Goal: Task Accomplishment & Management: Manage account settings

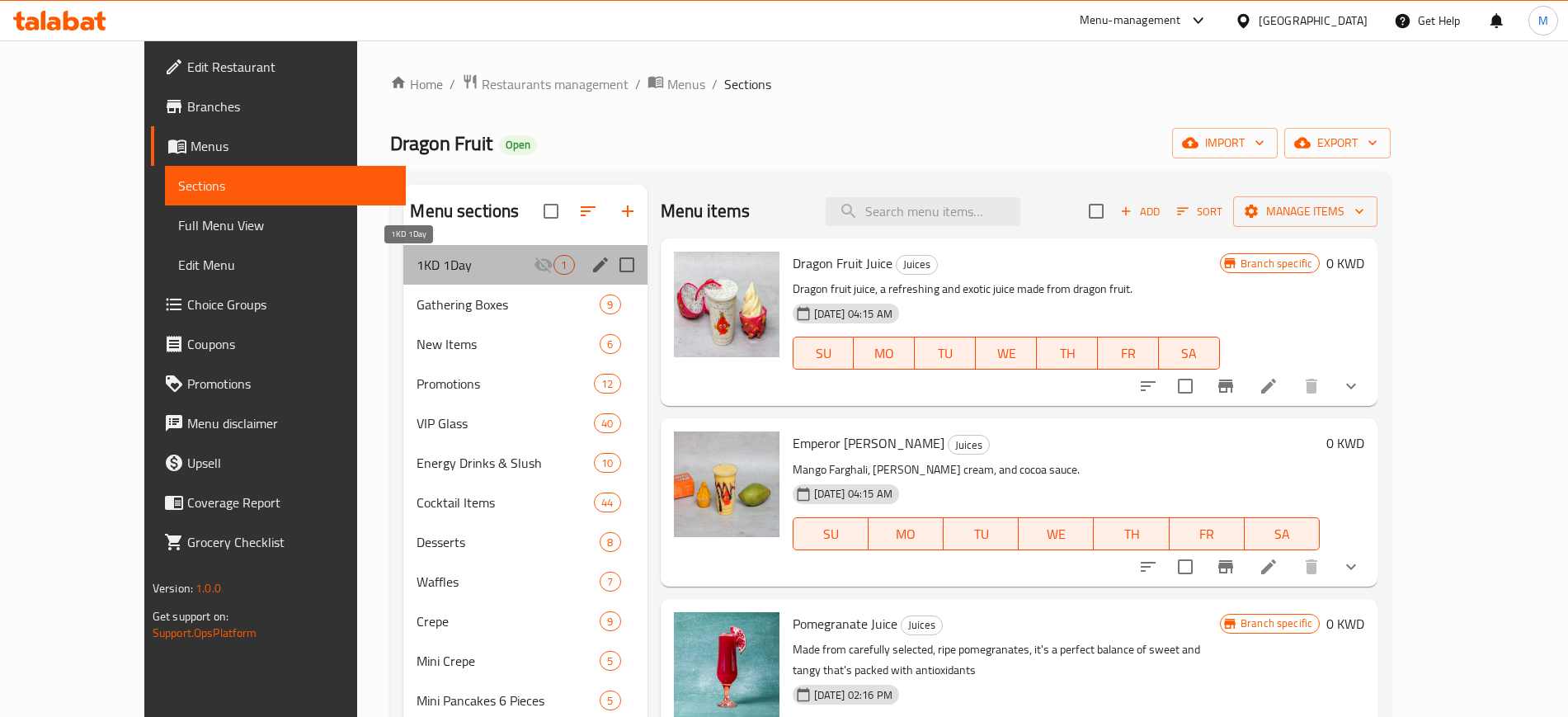
click at [417, 258] on span "1KD 1Day" at bounding box center [475, 265] width 117 height 20
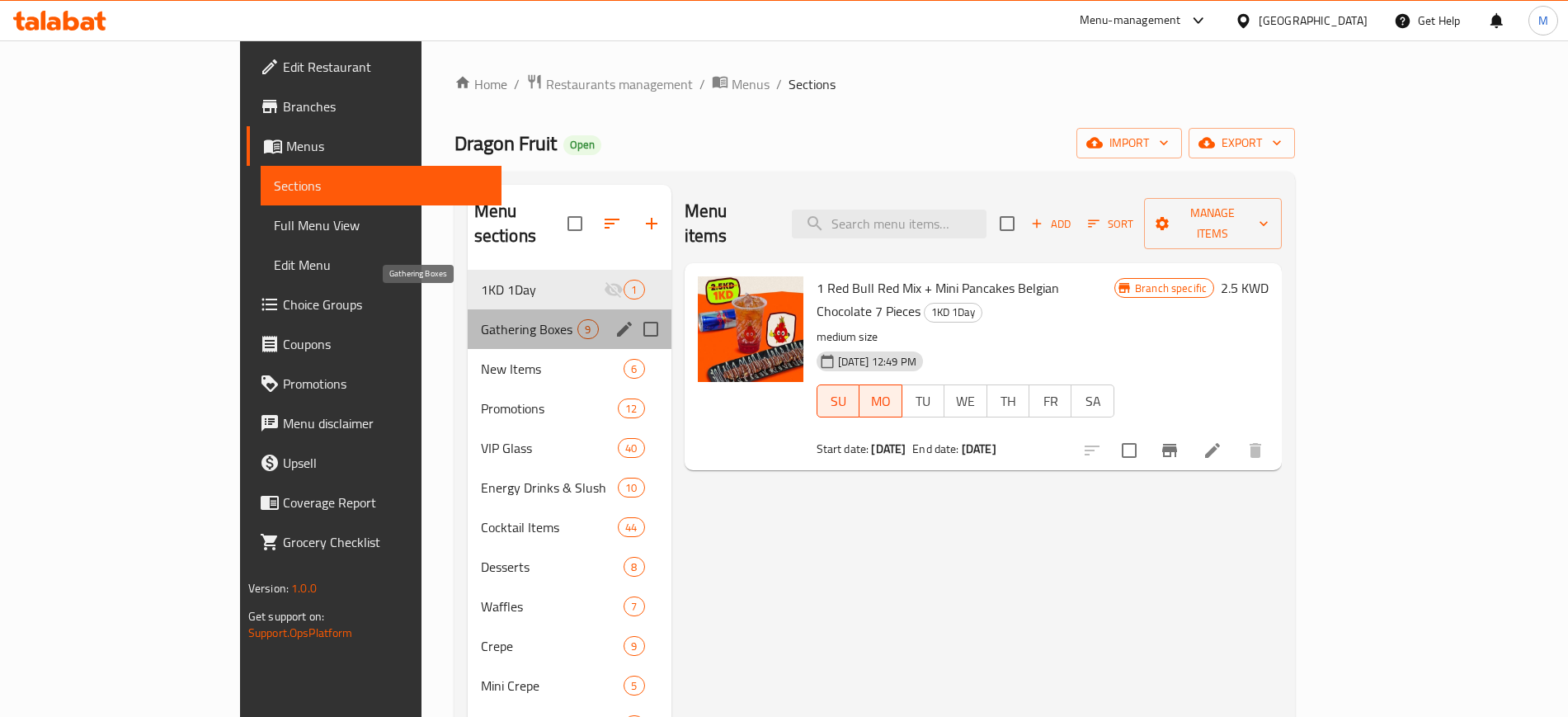
click at [481, 319] on span "Gathering Boxes" at bounding box center [529, 329] width 97 height 20
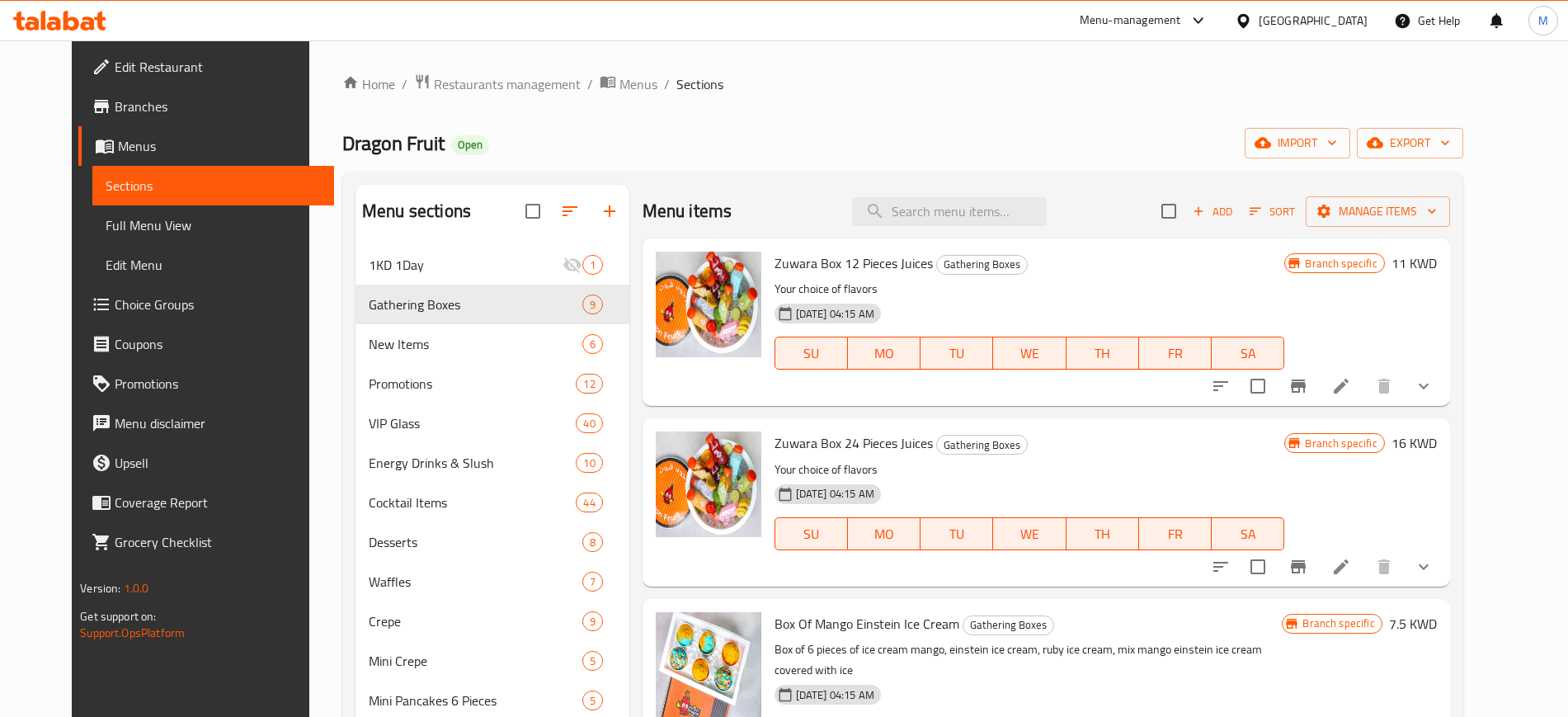
click at [50, 25] on icon at bounding box center [54, 23] width 14 height 14
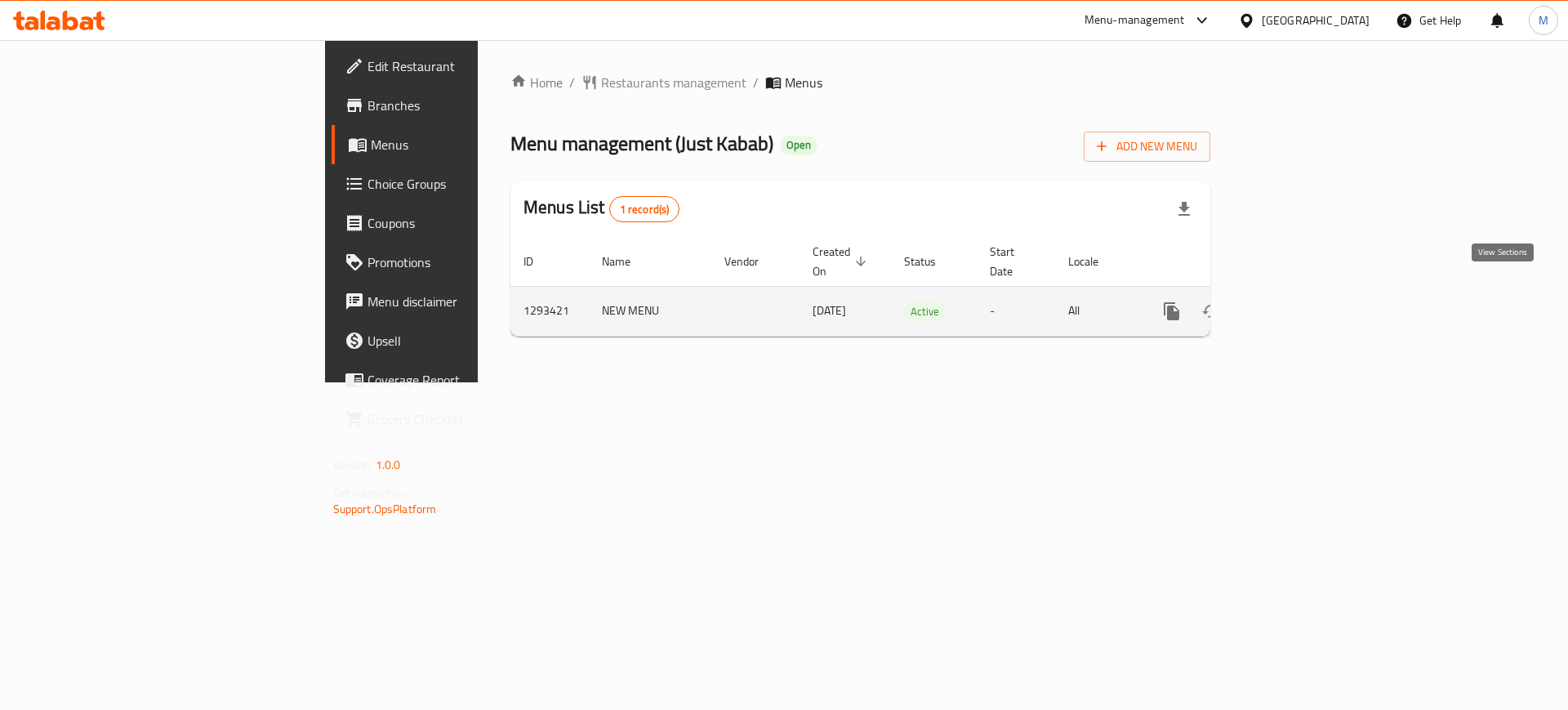
click at [1299, 301] on icon "enhanced table" at bounding box center [1289, 311] width 19 height 19
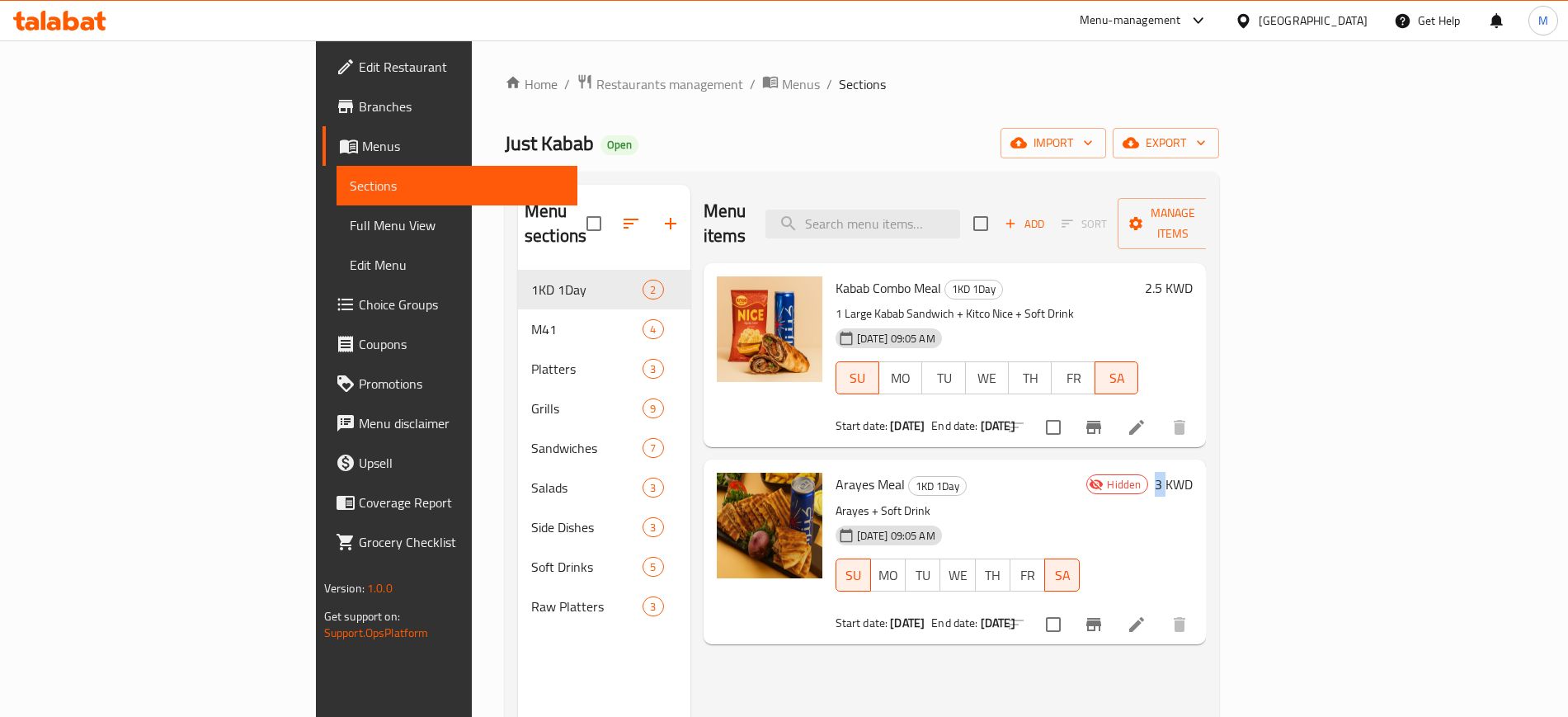
drag, startPoint x: 1471, startPoint y: 458, endPoint x: 1480, endPoint y: 461, distance: 9.5
click at [1193, 473] on h6 "3 KWD" at bounding box center [1174, 484] width 38 height 23
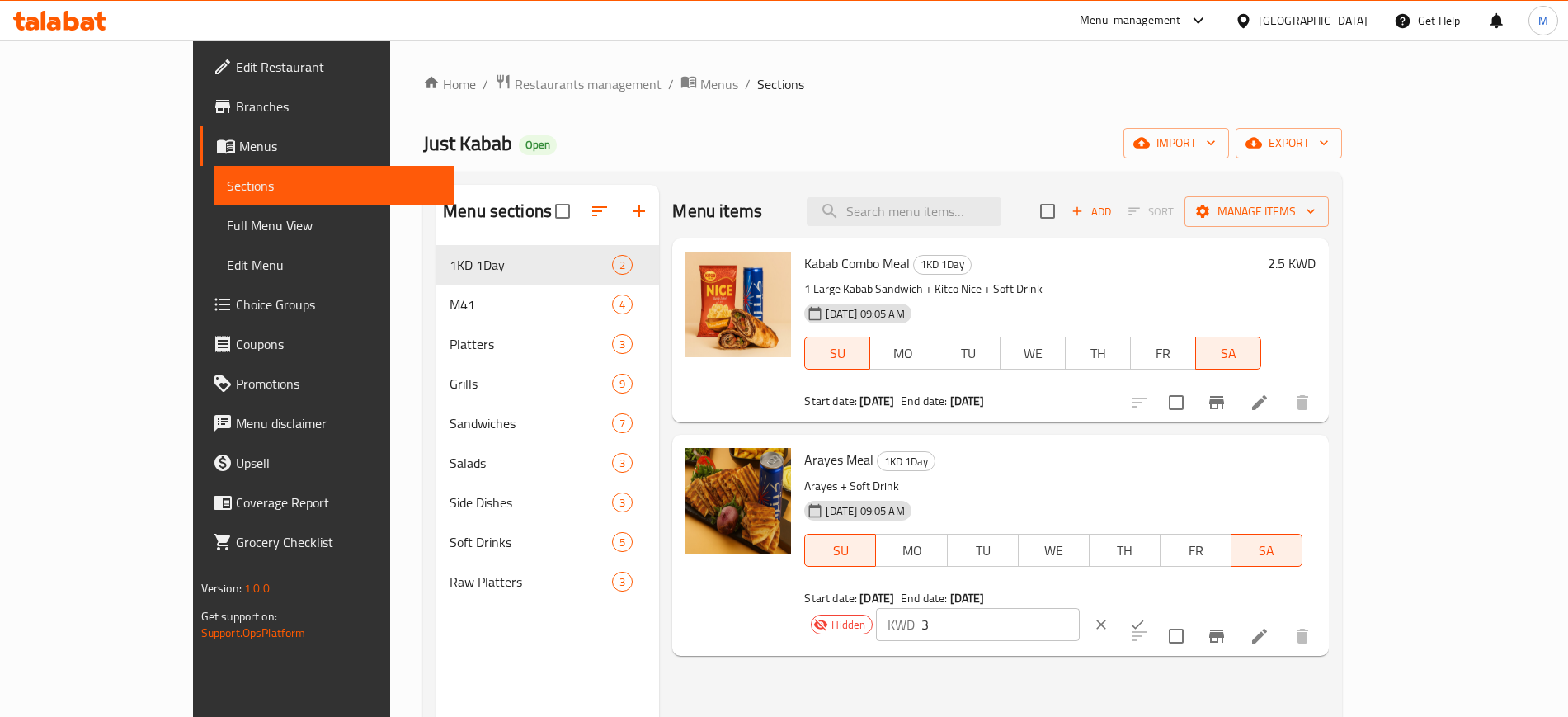
click at [1181, 606] on div "Hidden KWD 3 ​" at bounding box center [993, 624] width 377 height 37
click at [1119, 606] on button "clear" at bounding box center [1101, 624] width 37 height 37
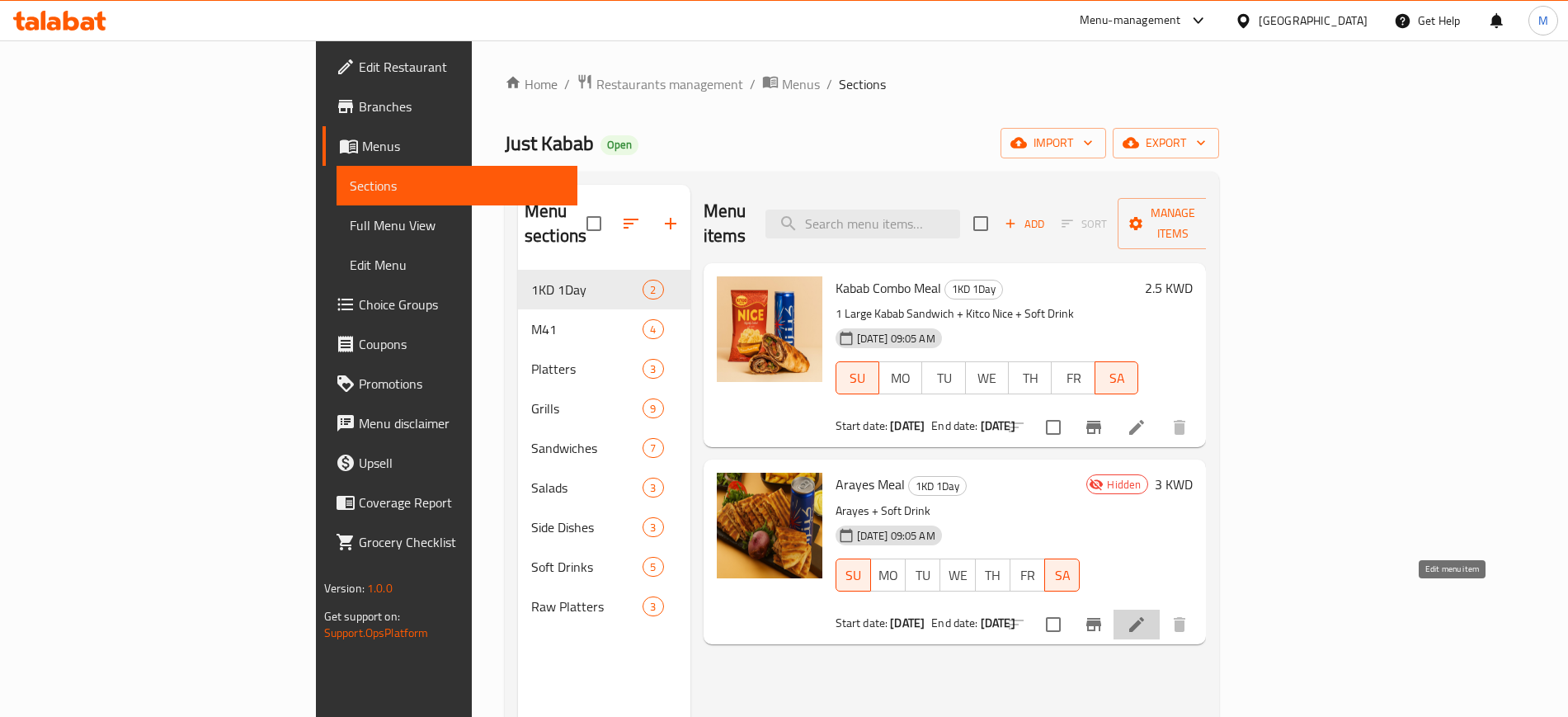
click at [1146, 614] on icon at bounding box center [1136, 624] width 20 height 20
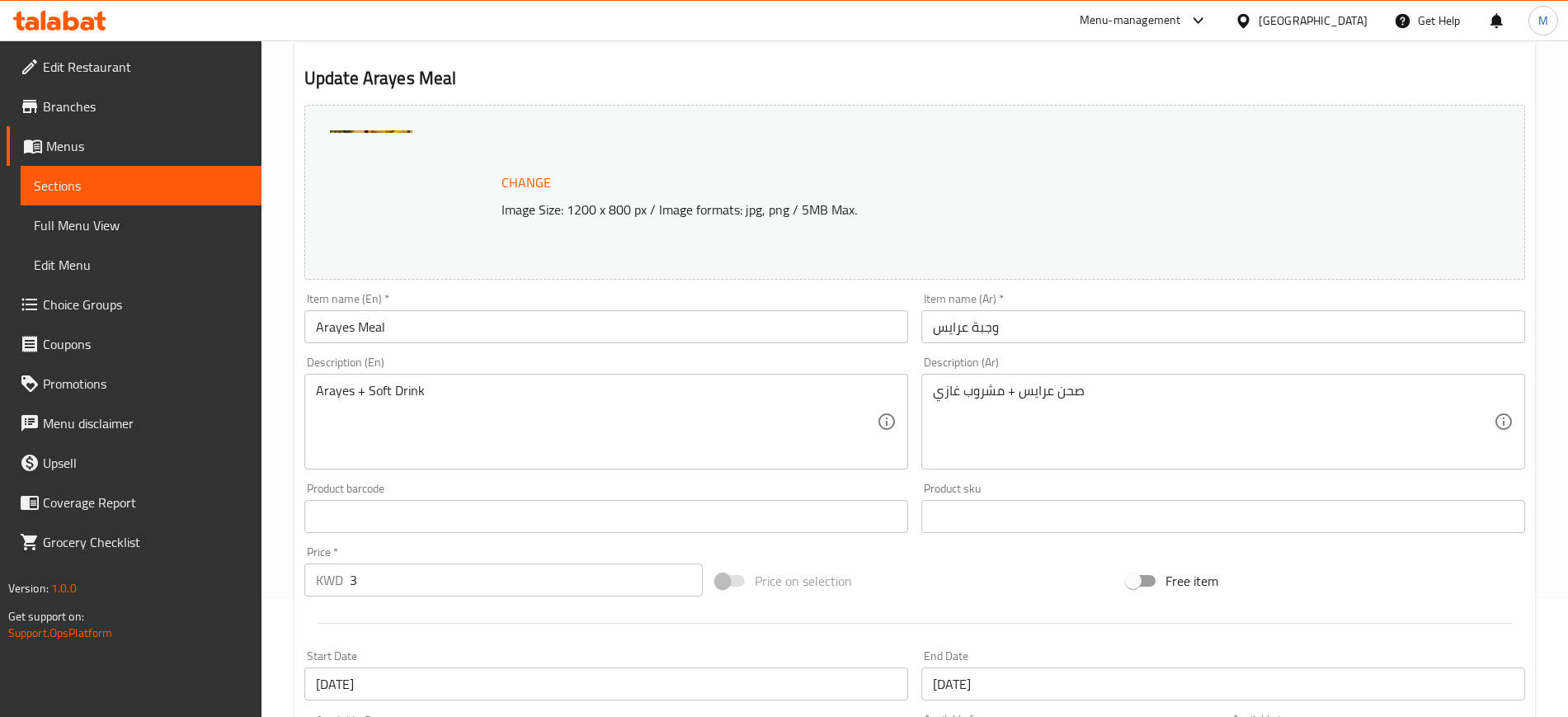
scroll to position [473, 0]
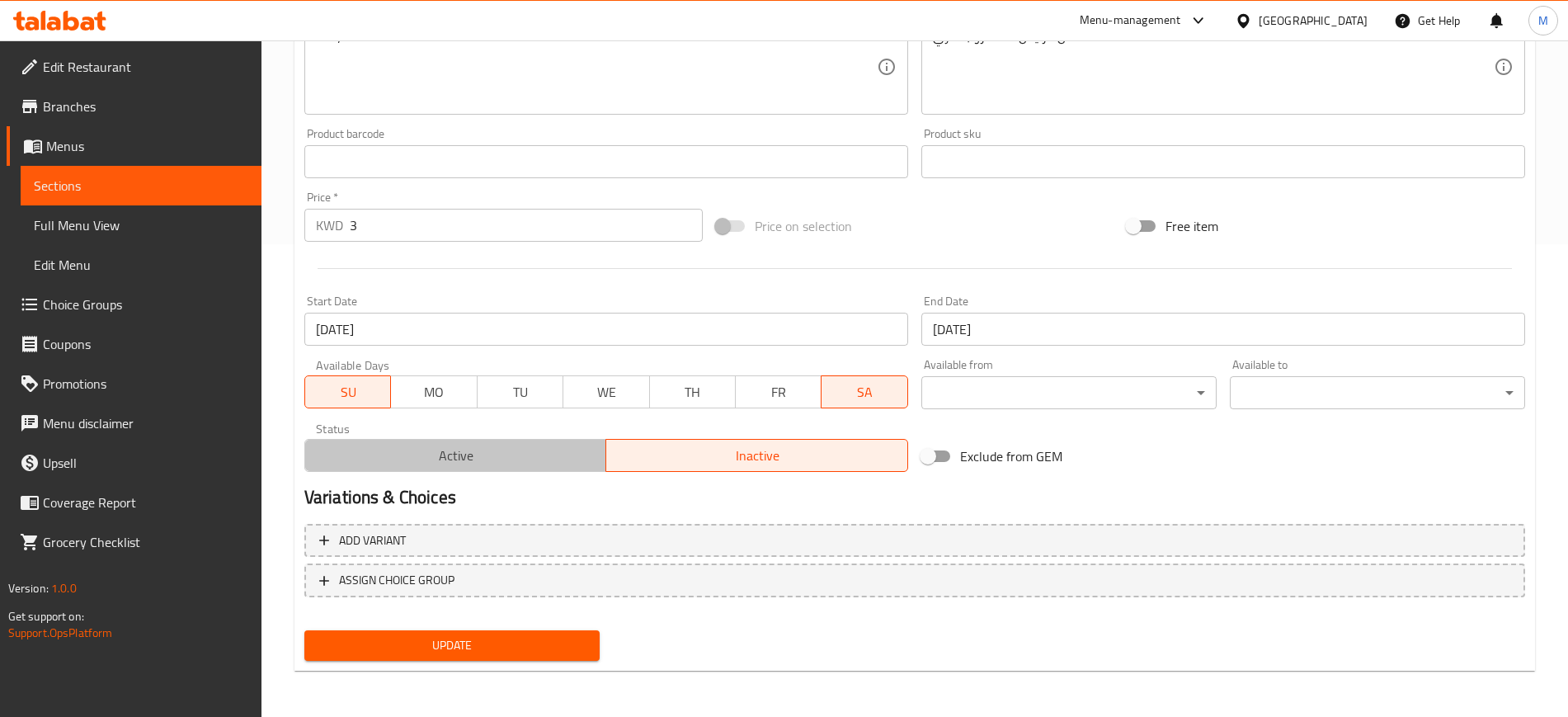
click at [508, 452] on span "Active" at bounding box center [457, 456] width 289 height 24
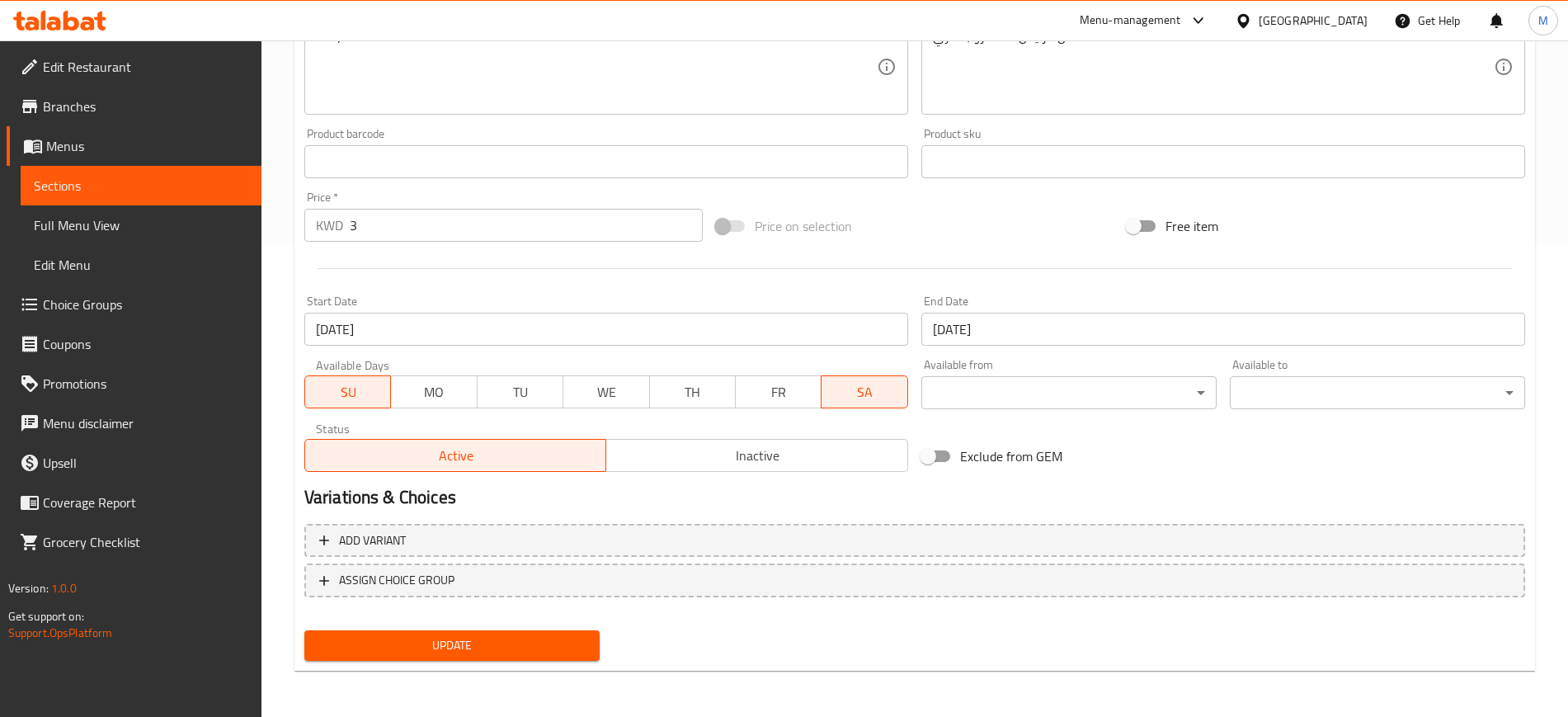
drag, startPoint x: 522, startPoint y: 653, endPoint x: 528, endPoint y: 647, distance: 8.5
click at [522, 652] on span "Update" at bounding box center [451, 645] width 268 height 21
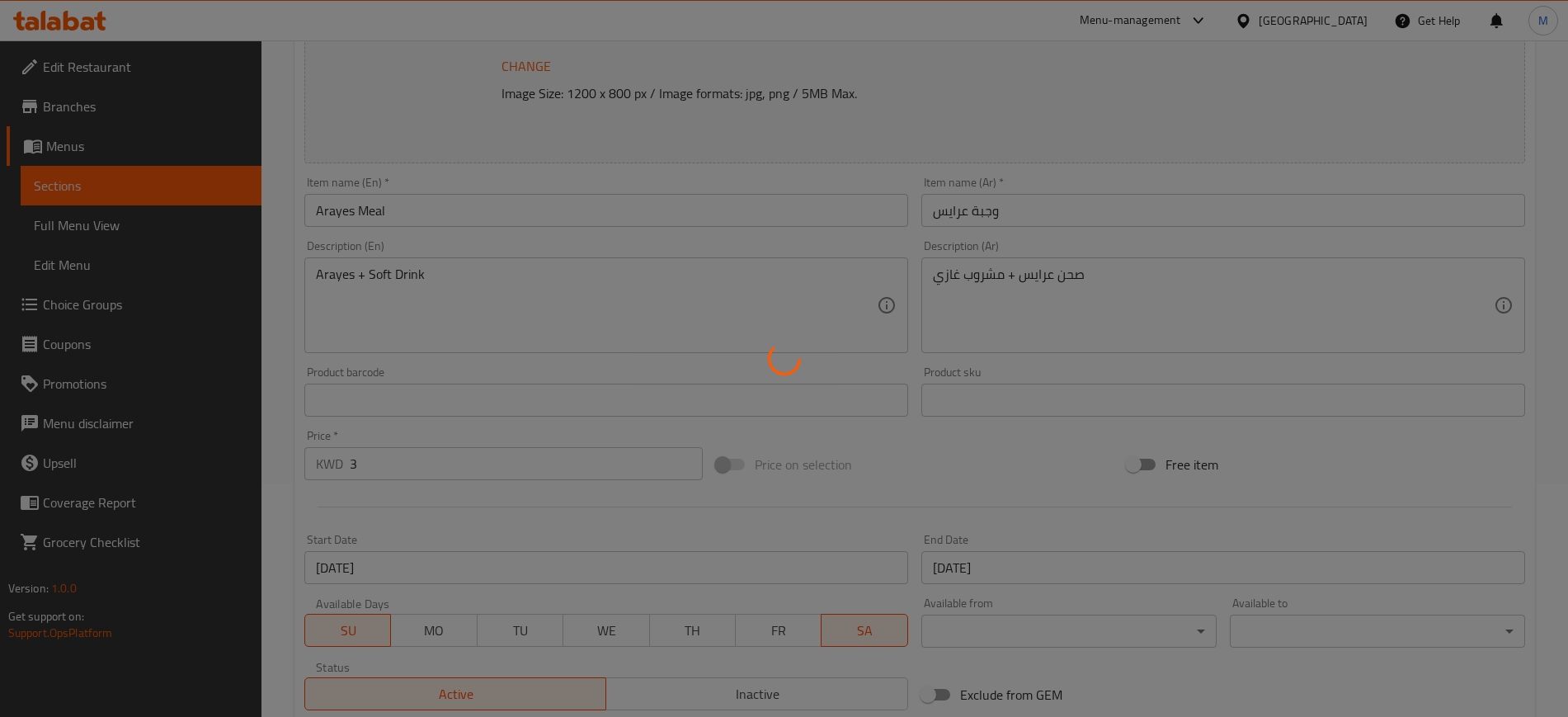
scroll to position [0, 0]
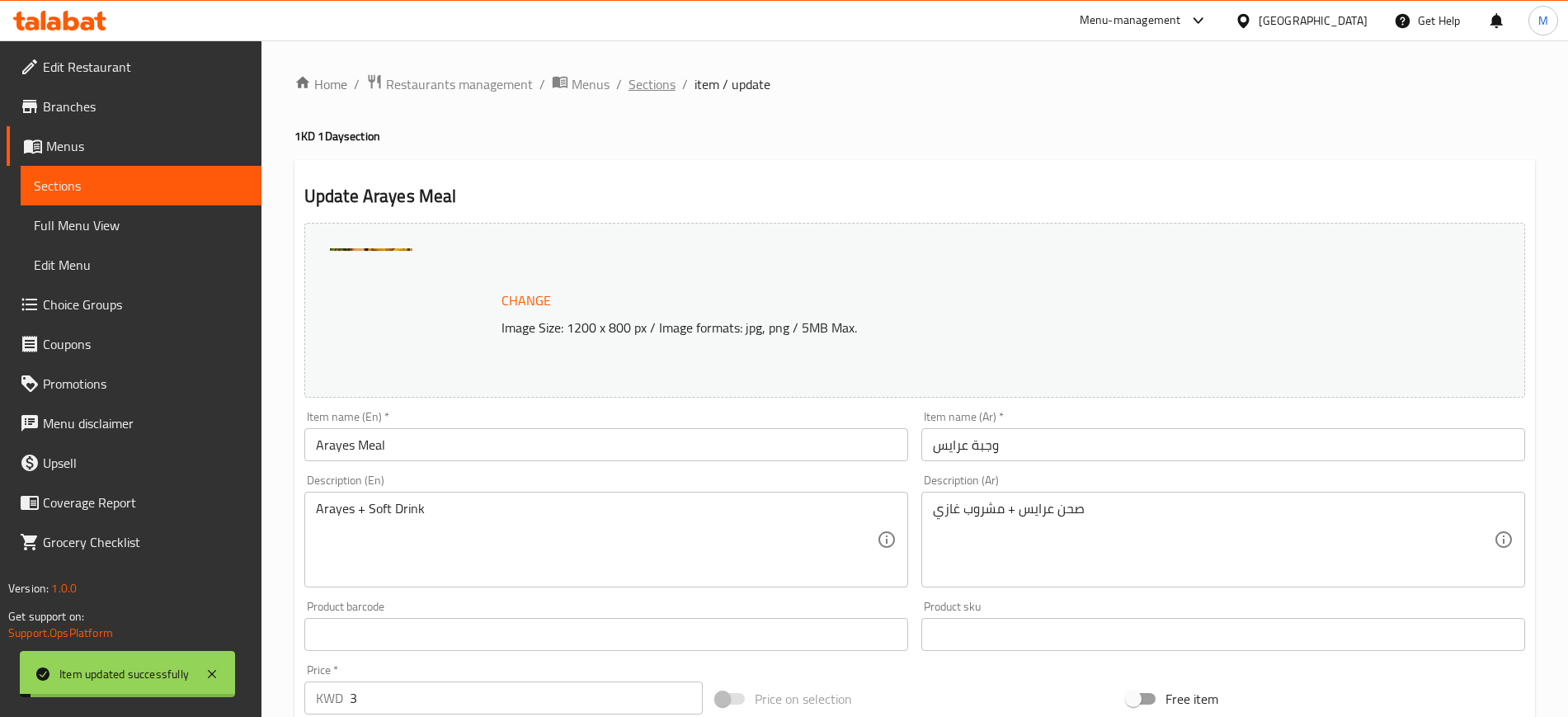
click at [659, 82] on span "Sections" at bounding box center [652, 84] width 47 height 20
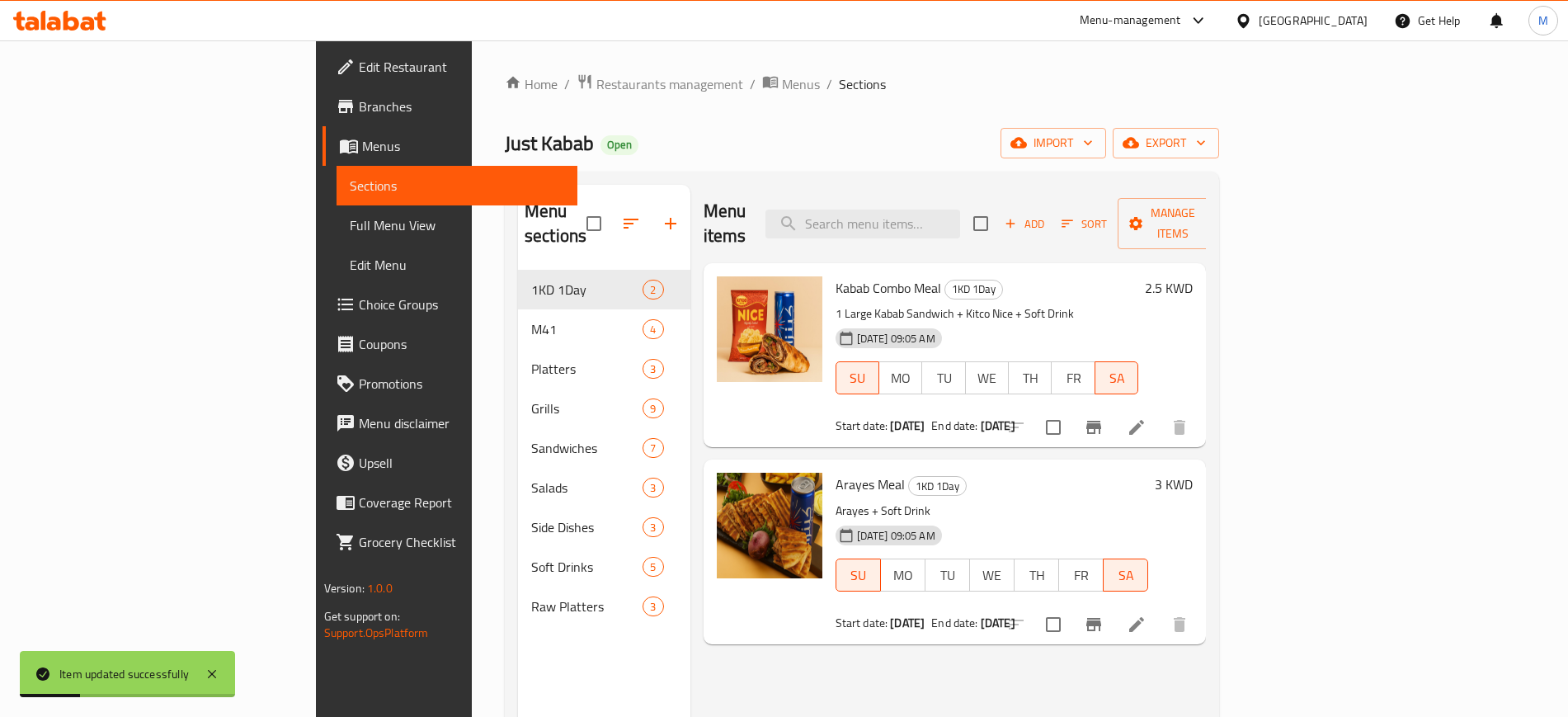
click at [1156, 519] on div "13-08-2025 09:05 AM SU MO TU WE TH FR SA" at bounding box center [992, 564] width 326 height 89
click at [1156, 473] on div "Arayes Meal 1KD 1Day Arayes + Soft Drink 13-08-2025 09:05 AM SU MO TU WE TH FR …" at bounding box center [992, 551] width 326 height 170
click at [61, 22] on icon at bounding box center [60, 21] width 94 height 20
